Goal: Information Seeking & Learning: Check status

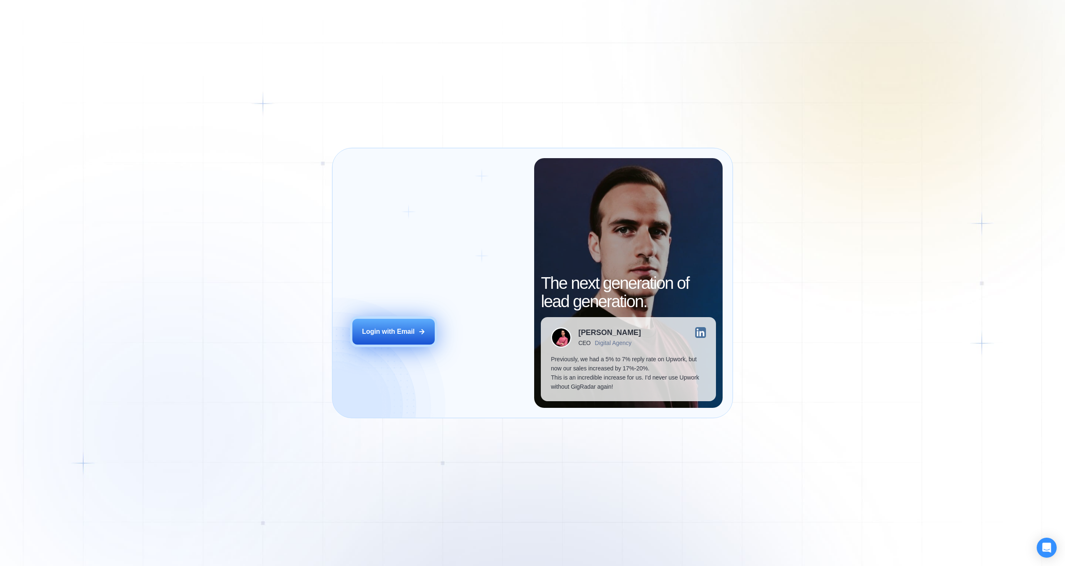
click at [390, 325] on button "Login with Email" at bounding box center [393, 332] width 82 height 26
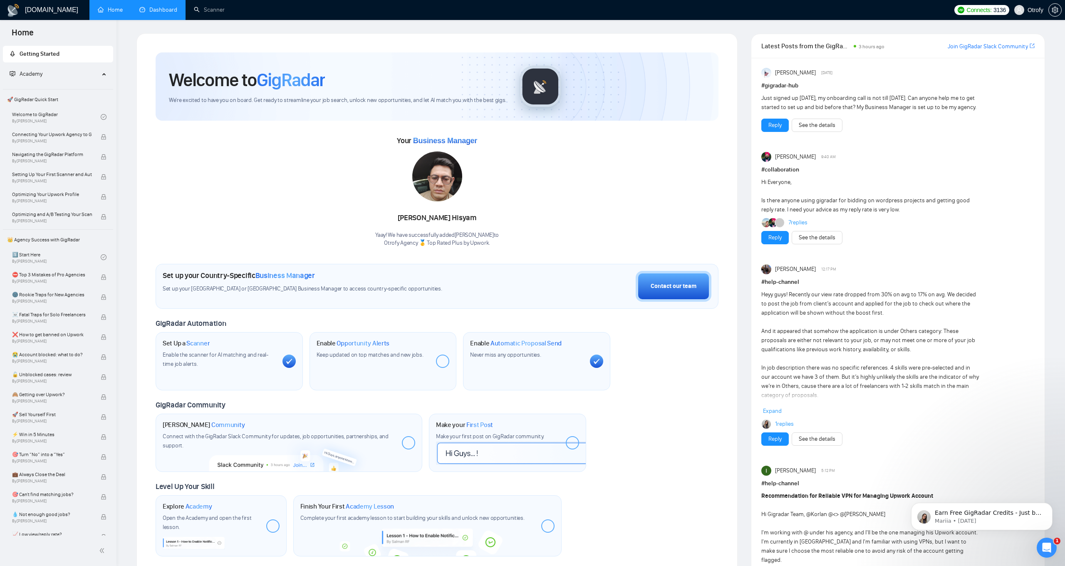
click at [166, 12] on link "Dashboard" at bounding box center [158, 9] width 38 height 7
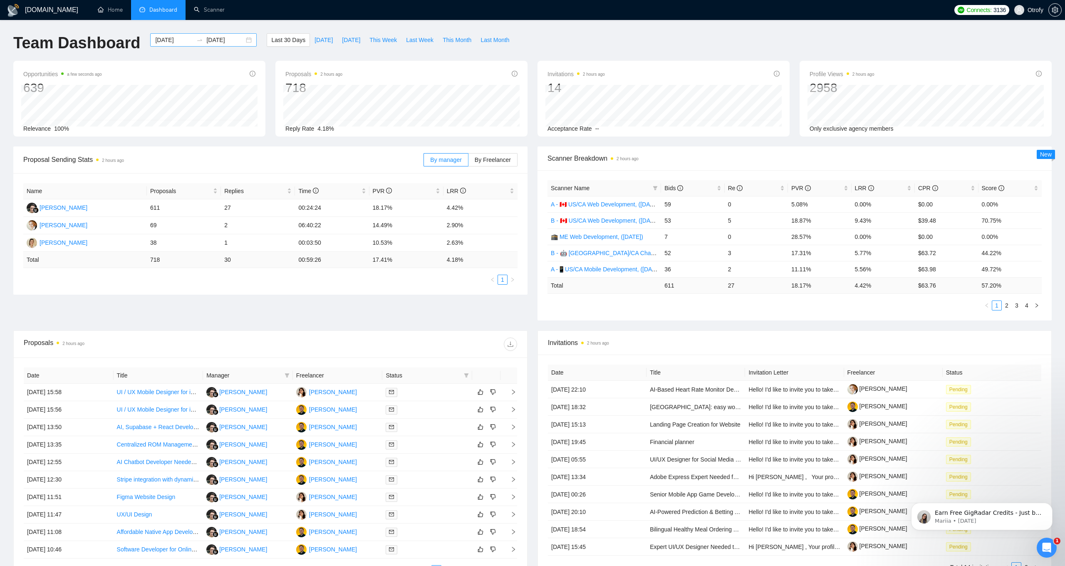
click at [243, 42] on div "[DATE] [DATE]" at bounding box center [203, 39] width 106 height 13
click at [162, 60] on span "button" at bounding box center [160, 60] width 4 height 4
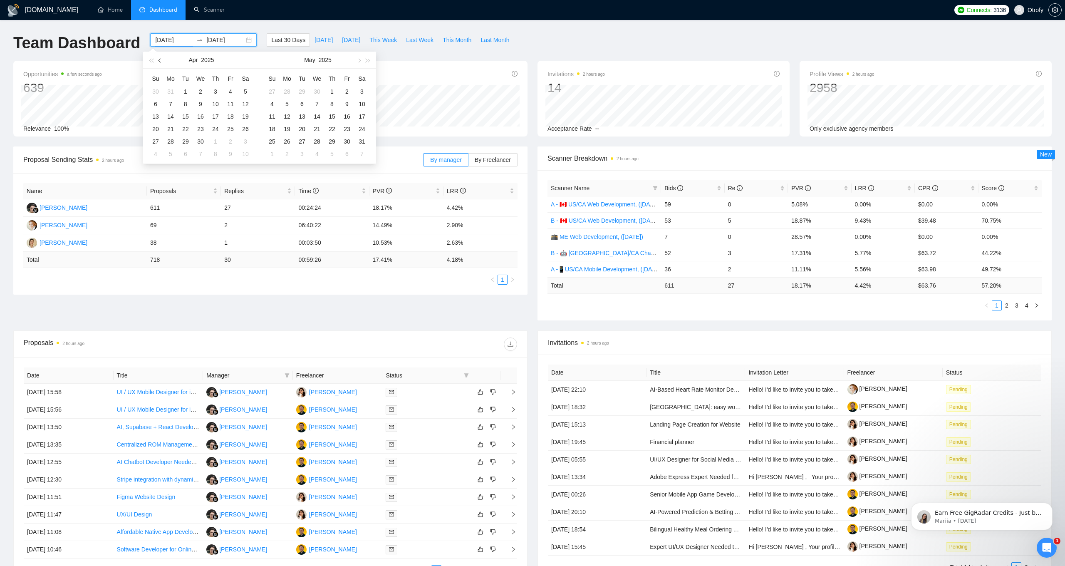
click at [162, 60] on span "button" at bounding box center [160, 60] width 4 height 4
type input "[DATE]"
click at [201, 92] on div "1" at bounding box center [201, 92] width 10 height 10
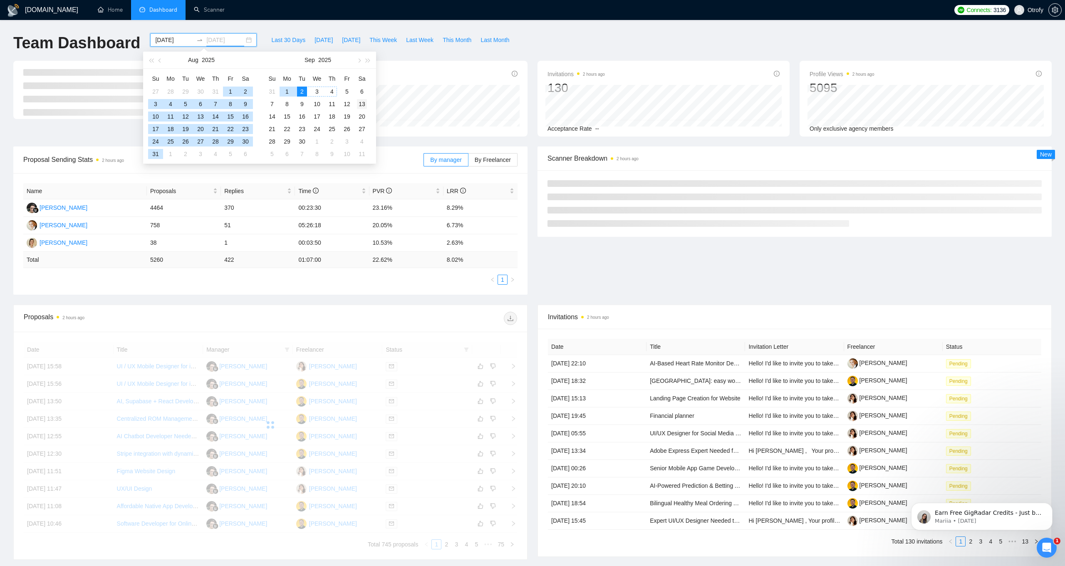
type input "[DATE]"
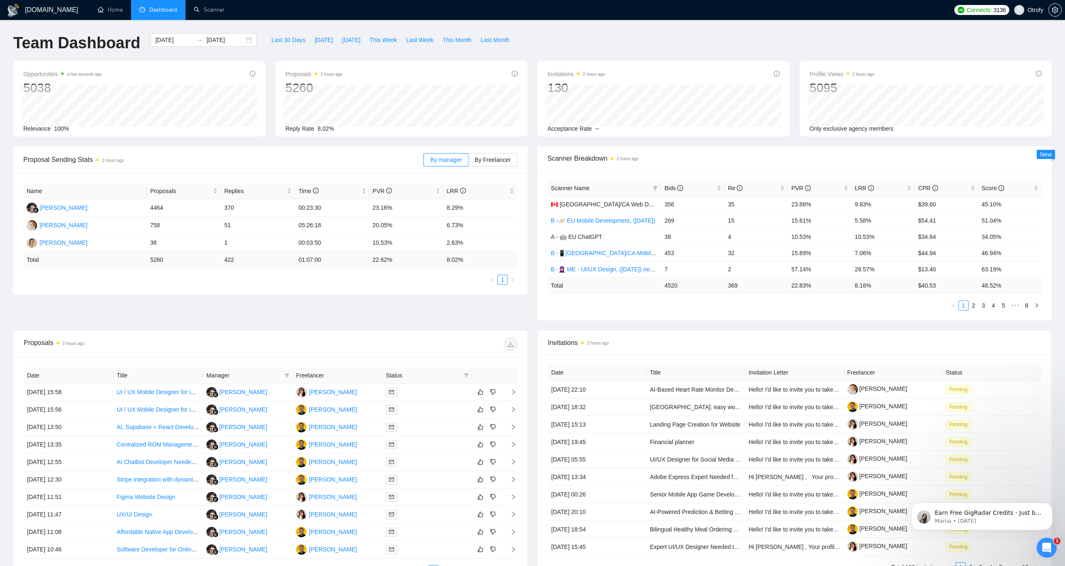
click at [534, 168] on div "Scanner Breakdown 2 hours ago Scanner Name Bids Re PVR LRR CPR Score 🇨🇦 [GEOGRA…" at bounding box center [794, 233] width 524 height 174
drag, startPoint x: 300, startPoint y: 225, endPoint x: 328, endPoint y: 229, distance: 28.1
click at [328, 229] on td "05:26:18" at bounding box center [332, 225] width 74 height 17
drag, startPoint x: 373, startPoint y: 227, endPoint x: 397, endPoint y: 227, distance: 23.7
click at [397, 227] on td "20.05%" at bounding box center [406, 225] width 74 height 17
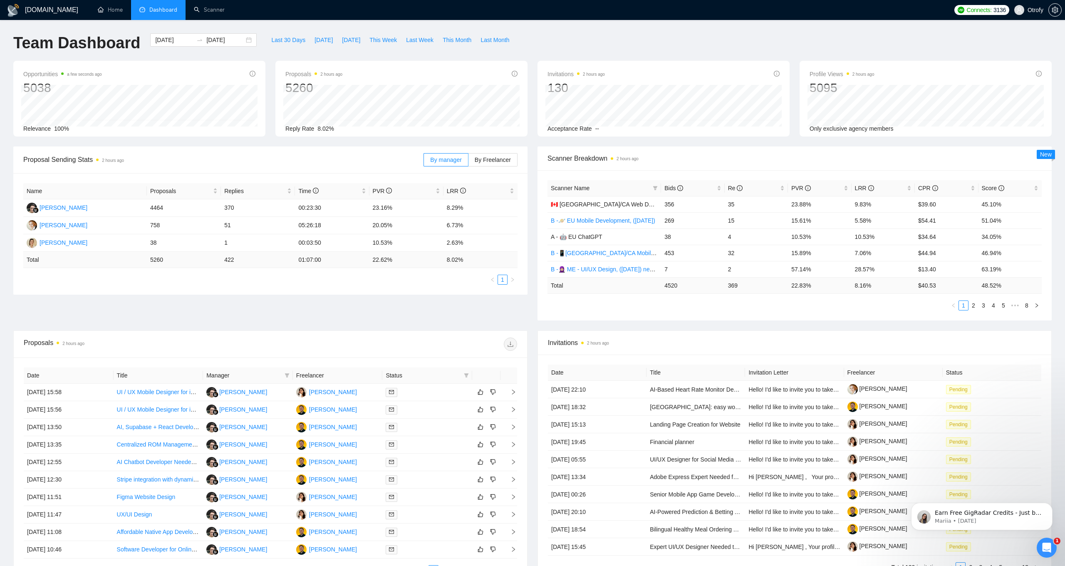
click at [409, 290] on div "Name Proposals Replies Time PVR LRR [PERSON_NAME] Hisyam 4464 370 00:23:30 23.1…" at bounding box center [270, 233] width 514 height 121
click at [375, 305] on div "Proposal Sending Stats 2 hours ago By manager By Freelancer Name Proposals Repl…" at bounding box center [532, 238] width 1048 height 184
drag, startPoint x: 151, startPoint y: 225, endPoint x: 466, endPoint y: 224, distance: 315.3
click at [466, 224] on tr "[PERSON_NAME] 758 51 05:26:18 20.05% 6.73%" at bounding box center [270, 225] width 494 height 17
click at [466, 224] on td "6.73%" at bounding box center [480, 225] width 74 height 17
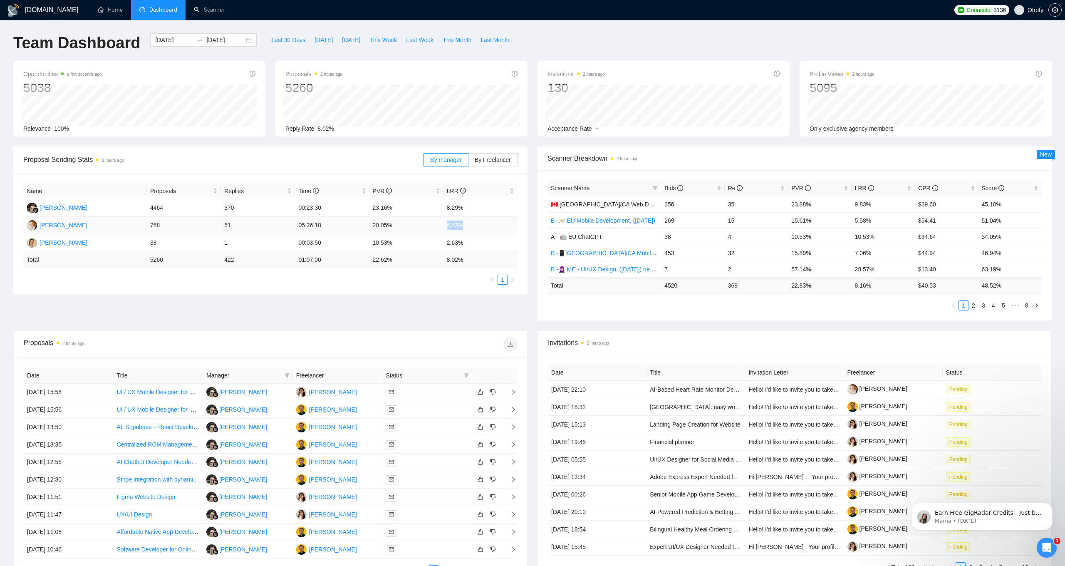
drag, startPoint x: 445, startPoint y: 225, endPoint x: 465, endPoint y: 225, distance: 20.0
click at [463, 225] on td "6.73%" at bounding box center [480, 225] width 74 height 17
drag, startPoint x: 448, startPoint y: 243, endPoint x: 468, endPoint y: 245, distance: 20.5
click at [468, 245] on td "2.63%" at bounding box center [480, 242] width 74 height 17
click at [409, 317] on div "Proposal Sending Stats 2 hours ago By manager By Freelancer Name Proposals Repl…" at bounding box center [532, 238] width 1048 height 184
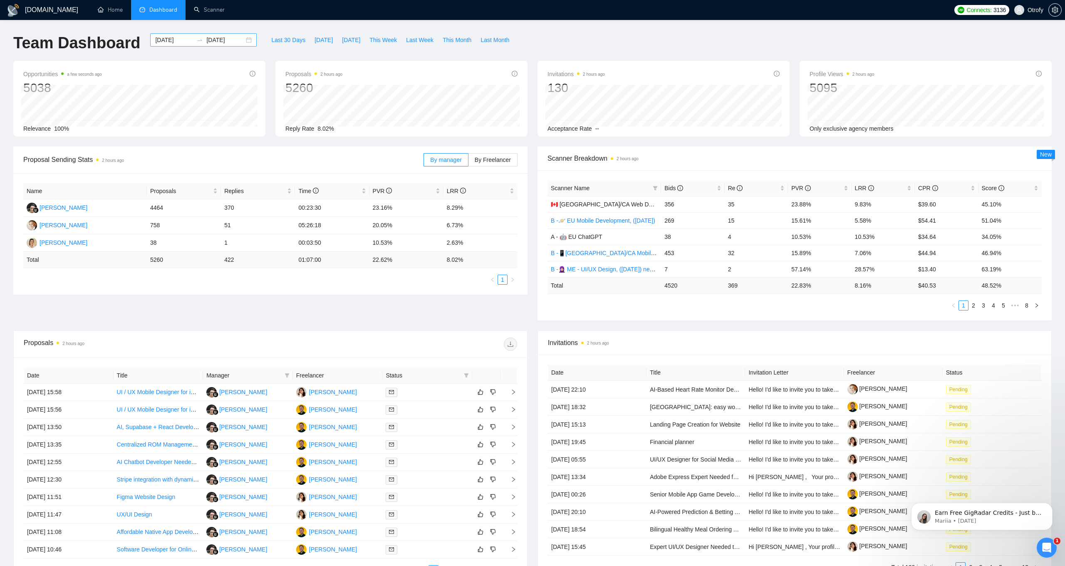
click at [242, 40] on div "[DATE] [DATE]" at bounding box center [203, 39] width 106 height 13
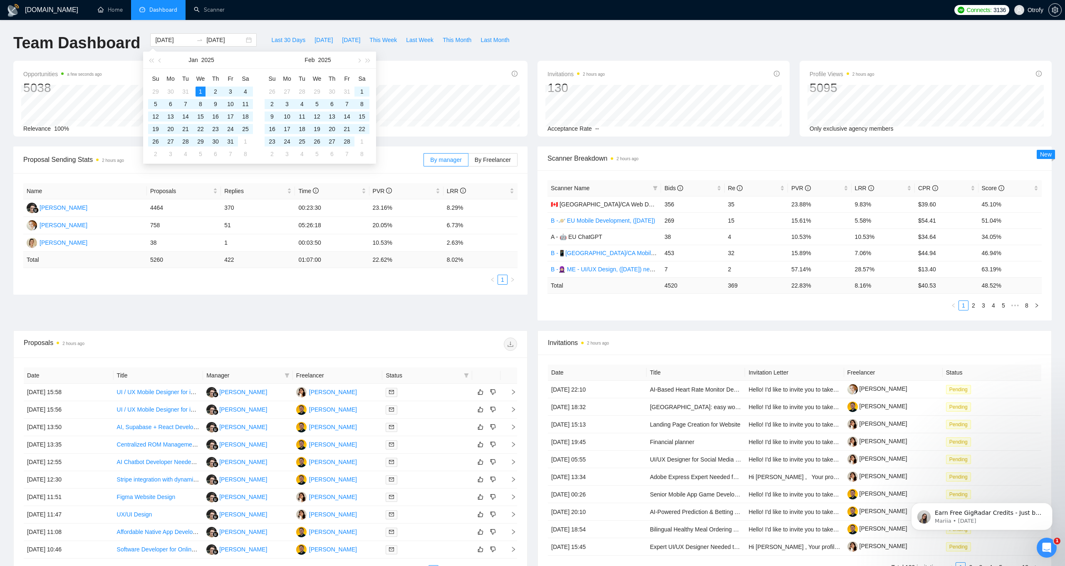
click at [357, 283] on ul "1" at bounding box center [270, 280] width 494 height 10
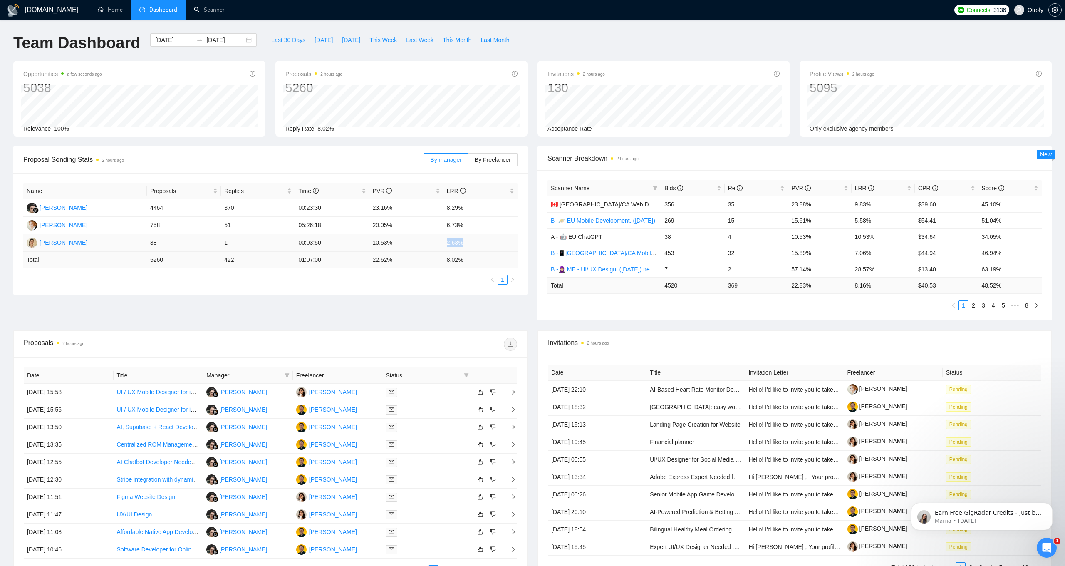
drag, startPoint x: 447, startPoint y: 243, endPoint x: 467, endPoint y: 244, distance: 20.4
click at [467, 244] on td "2.63%" at bounding box center [480, 242] width 74 height 17
click at [450, 310] on div "Proposal Sending Stats 2 hours ago By manager By Freelancer Name Proposals Repl…" at bounding box center [532, 238] width 1048 height 184
click at [280, 42] on span "Last 30 Days" at bounding box center [288, 39] width 34 height 9
click at [410, 41] on span "Last Week" at bounding box center [419, 39] width 27 height 9
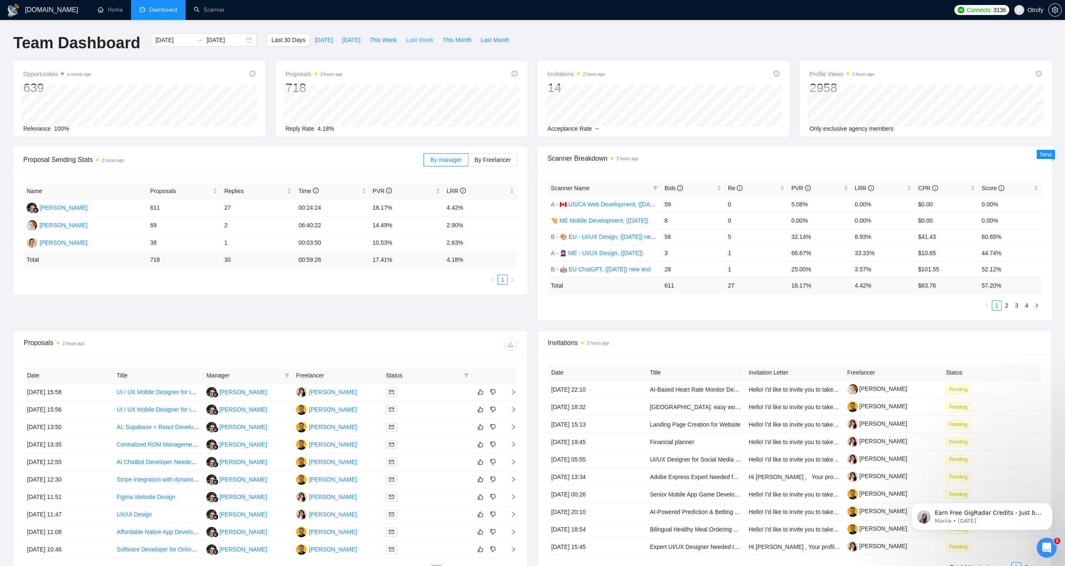
type input "[DATE]"
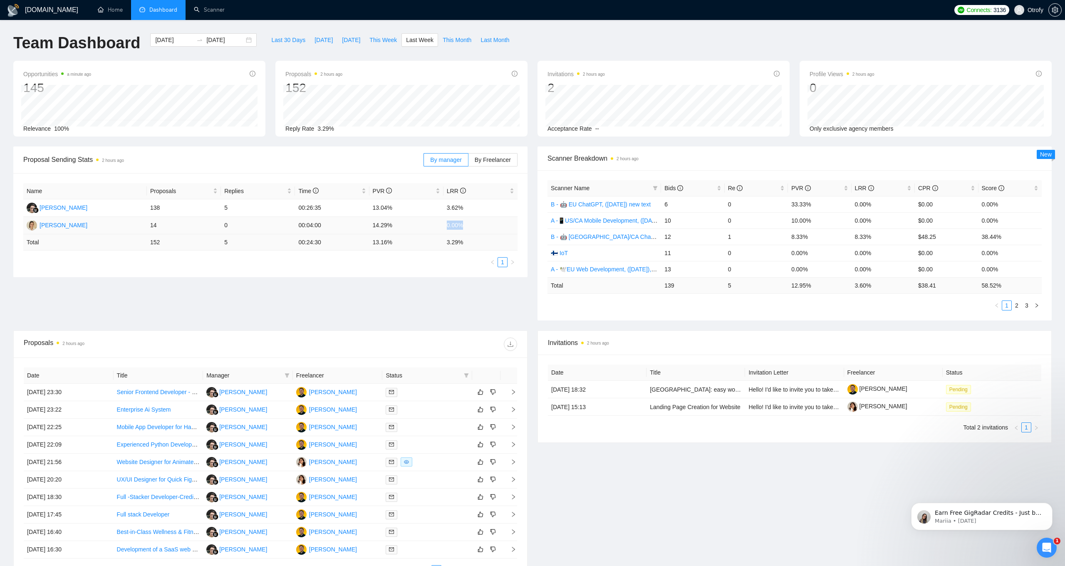
drag, startPoint x: 446, startPoint y: 224, endPoint x: 473, endPoint y: 227, distance: 26.3
click at [472, 227] on td "0.00%" at bounding box center [480, 225] width 74 height 17
click at [451, 282] on div "Proposal Sending Stats 2 hours ago By manager By Freelancer Name Proposals Repl…" at bounding box center [532, 238] width 1048 height 184
drag, startPoint x: 375, startPoint y: 223, endPoint x: 406, endPoint y: 226, distance: 31.3
click at [406, 226] on td "14.29%" at bounding box center [406, 225] width 74 height 17
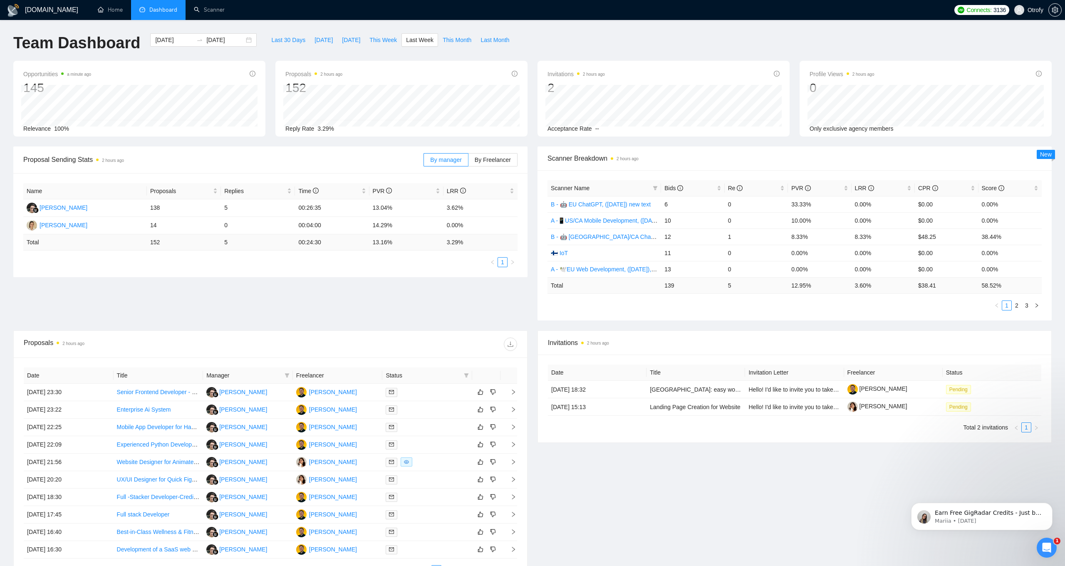
click at [414, 277] on div "Proposal Sending Stats 2 hours ago By manager By Freelancer Name Proposals Repl…" at bounding box center [532, 238] width 1048 height 184
drag, startPoint x: 448, startPoint y: 209, endPoint x: 466, endPoint y: 208, distance: 17.5
click at [466, 208] on td "3.62%" at bounding box center [480, 207] width 74 height 17
click at [447, 292] on div "Proposal Sending Stats 2 hours ago By manager By Freelancer Name Proposals Repl…" at bounding box center [532, 238] width 1048 height 184
drag, startPoint x: 374, startPoint y: 208, endPoint x: 421, endPoint y: 208, distance: 46.6
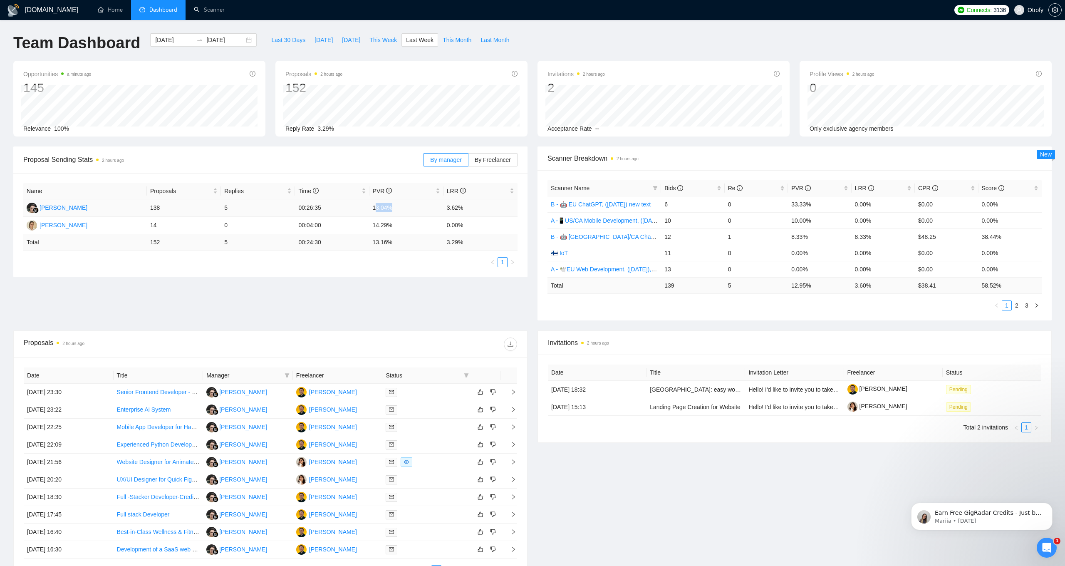
click at [401, 208] on td "13.04%" at bounding box center [406, 207] width 74 height 17
drag, startPoint x: 447, startPoint y: 208, endPoint x: 485, endPoint y: 207, distance: 37.4
click at [485, 207] on td "3.62%" at bounding box center [480, 207] width 74 height 17
click at [431, 302] on div "Proposal Sending Stats 2 hours ago By manager By Freelancer Name Proposals Repl…" at bounding box center [532, 238] width 1048 height 184
drag, startPoint x: 600, startPoint y: 146, endPoint x: 587, endPoint y: 139, distance: 15.4
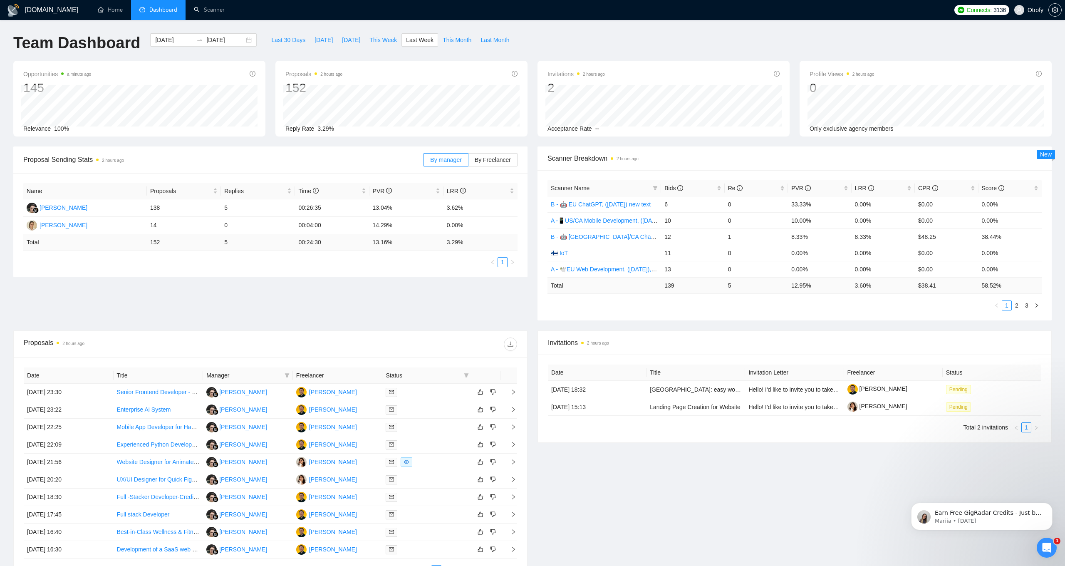
click at [600, 146] on div "Scanner Breakdown 2 hours ago" at bounding box center [794, 158] width 494 height 24
